Goal: Transaction & Acquisition: Purchase product/service

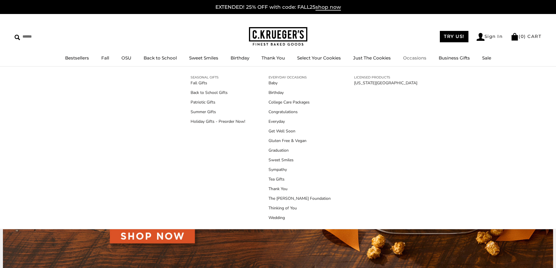
drag, startPoint x: 433, startPoint y: 99, endPoint x: 413, endPoint y: 58, distance: 45.7
click at [413, 58] on link "Occasions" at bounding box center [414, 58] width 23 height 6
click at [238, 122] on link "Holiday Gifts - Preorder Now!" at bounding box center [218, 121] width 55 height 6
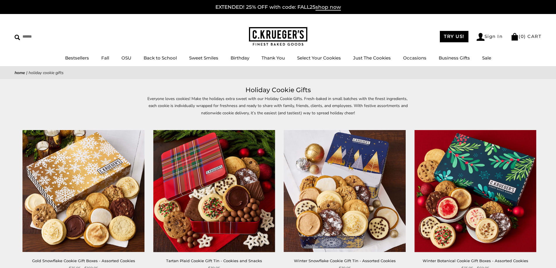
click at [124, 151] on img at bounding box center [84, 191] width 122 height 122
click at [269, 171] on img at bounding box center [214, 191] width 122 height 122
click at [358, 183] on img at bounding box center [345, 191] width 122 height 122
click at [472, 194] on img at bounding box center [475, 191] width 122 height 122
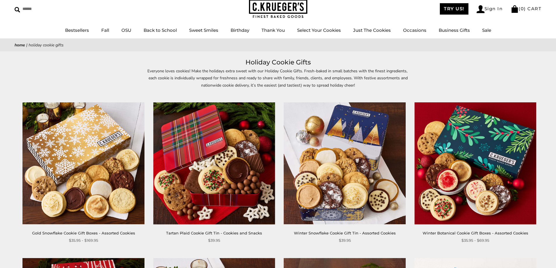
scroll to position [146, 0]
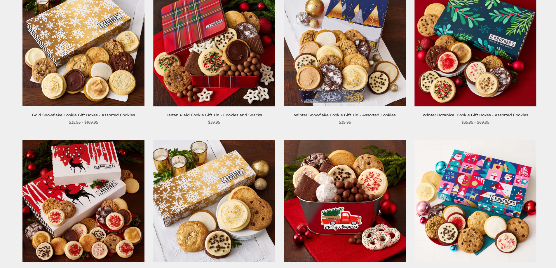
click at [132, 187] on img at bounding box center [84, 201] width 122 height 122
click at [196, 211] on img at bounding box center [214, 201] width 122 height 122
click at [325, 205] on img at bounding box center [345, 201] width 122 height 122
click at [454, 203] on img at bounding box center [475, 201] width 122 height 122
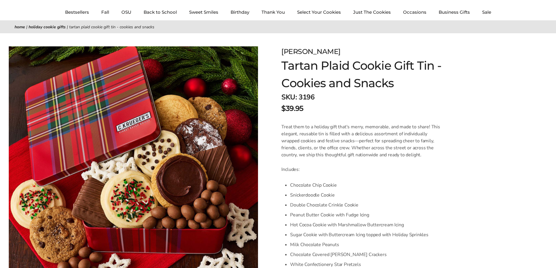
scroll to position [58, 0]
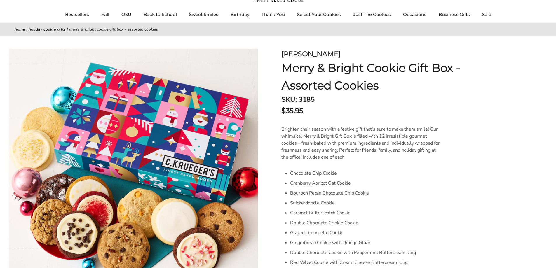
scroll to position [29, 0]
